Goal: Task Accomplishment & Management: Use online tool/utility

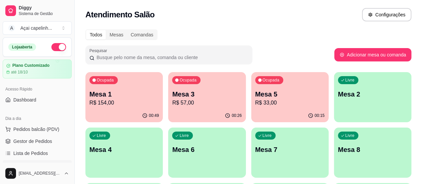
click at [121, 104] on p "R$ 154,00" at bounding box center [123, 103] width 69 height 8
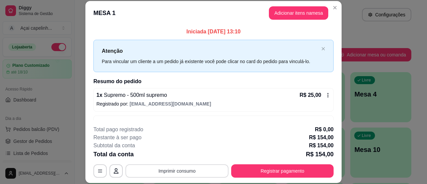
click at [179, 173] on button "Imprimir consumo" at bounding box center [176, 170] width 103 height 13
click at [187, 153] on button "IMPRESSORA" at bounding box center [176, 155] width 48 height 11
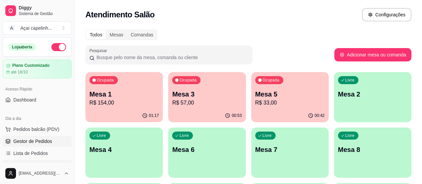
click at [25, 139] on span "Gestor de Pedidos" at bounding box center [32, 141] width 39 height 7
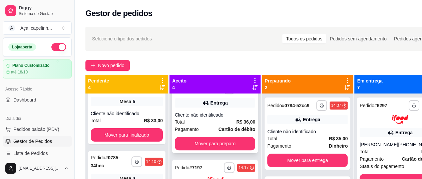
scroll to position [202, 0]
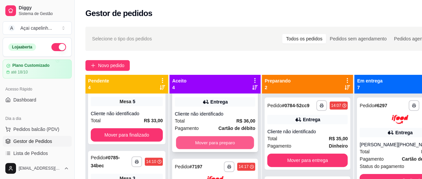
click at [214, 149] on button "Mover para preparo" at bounding box center [215, 142] width 78 height 13
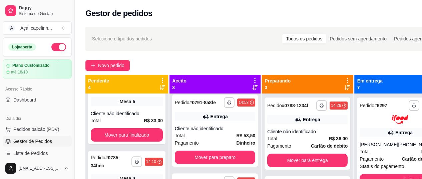
scroll to position [118, 0]
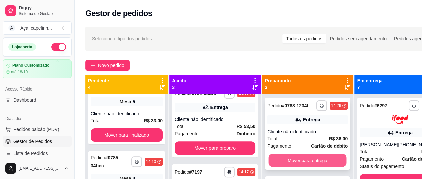
click at [292, 163] on button "Mover para entrega" at bounding box center [308, 160] width 78 height 13
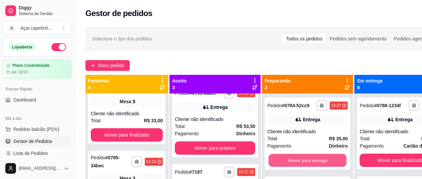
click at [292, 163] on button "Mover para entrega" at bounding box center [308, 160] width 78 height 13
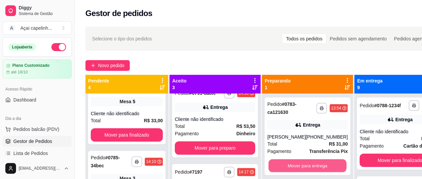
click at [292, 163] on button "Mover para entrega" at bounding box center [308, 165] width 78 height 13
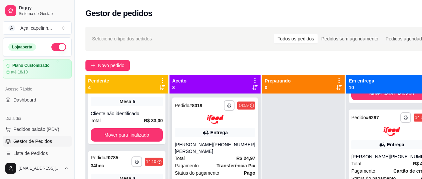
scroll to position [0, 0]
